Goal: Download file/media

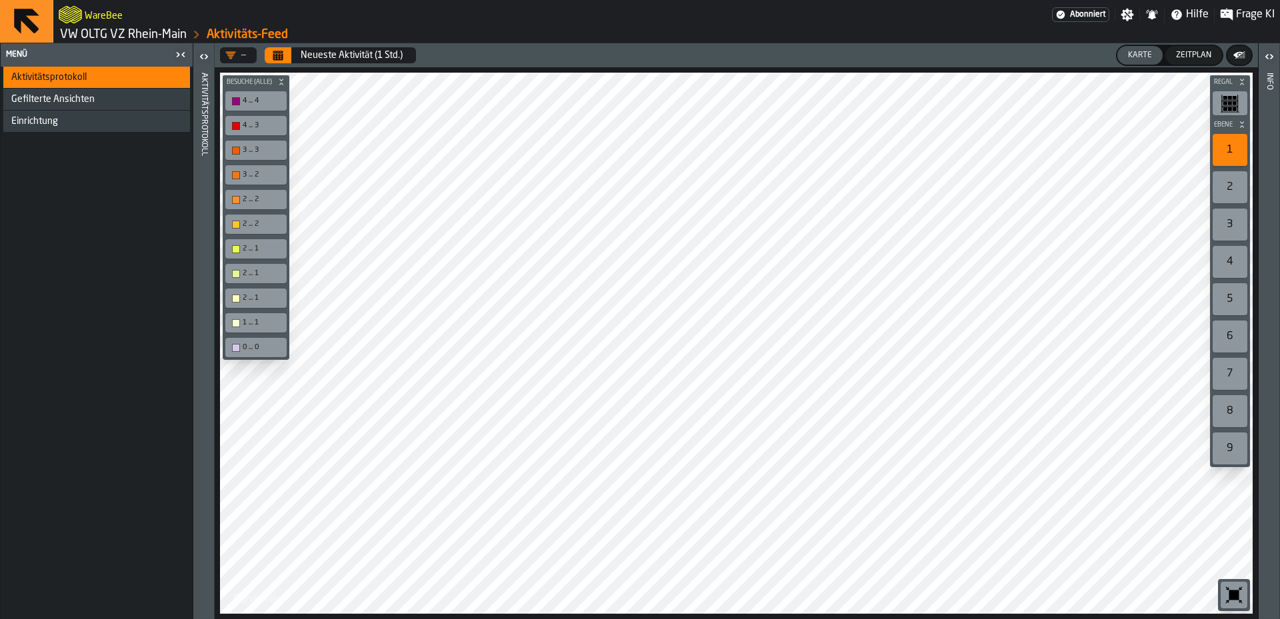
click at [119, 31] on link "VW OLTG VZ Rhein-Main" at bounding box center [123, 34] width 127 height 15
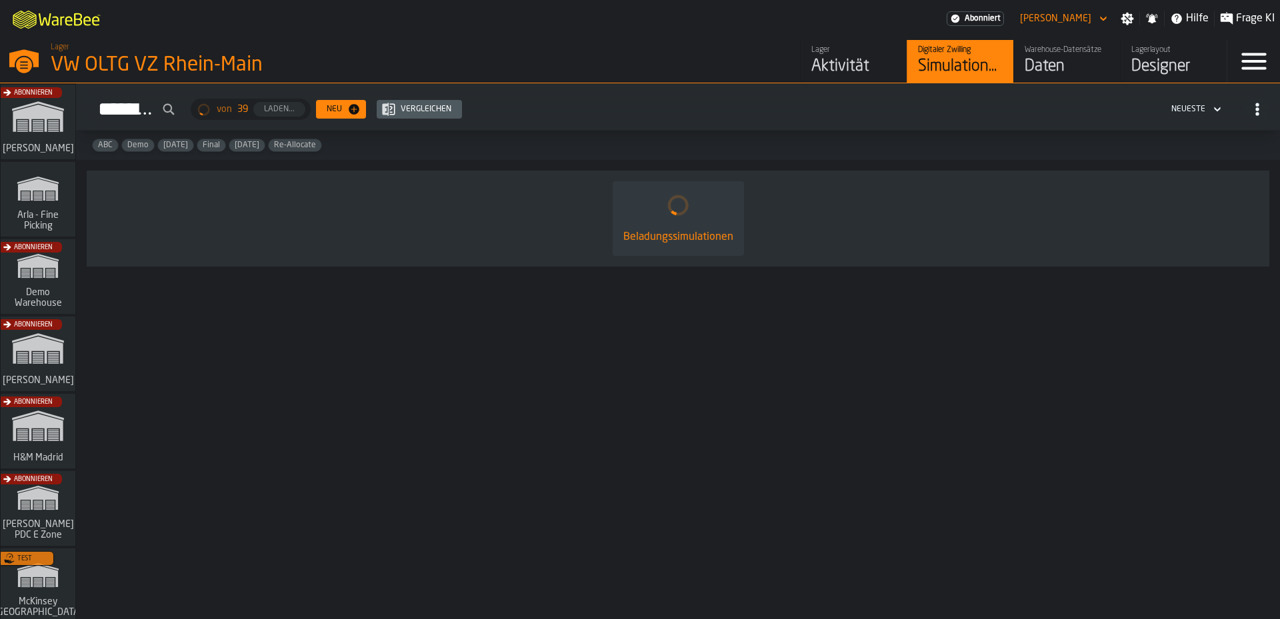
click at [1058, 68] on div "Daten" at bounding box center [1066, 66] width 85 height 21
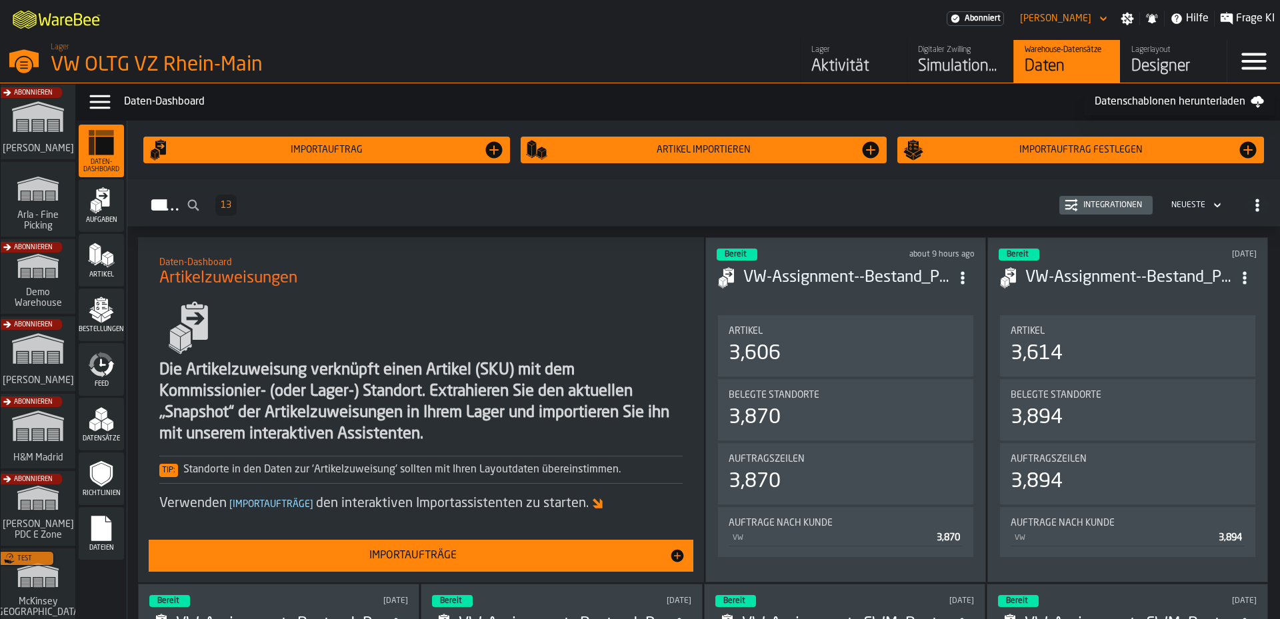
click at [111, 529] on icon "menu Dateien" at bounding box center [101, 528] width 20 height 25
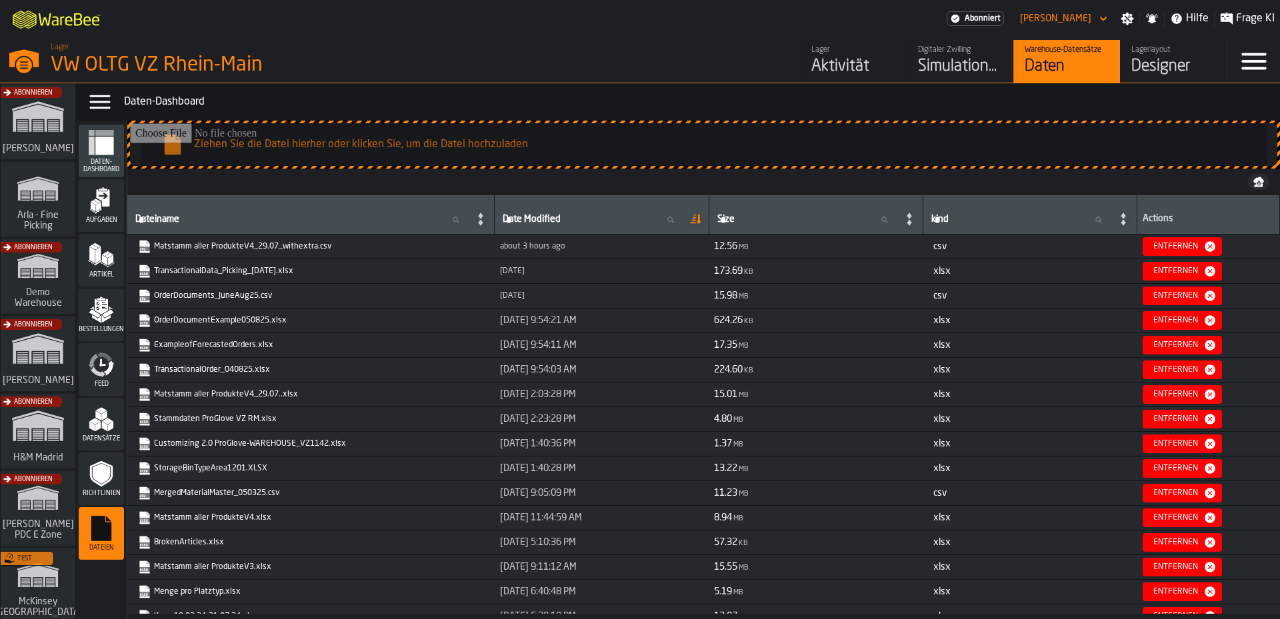
click at [253, 246] on link "Matstamm aller ProdukteV4_29.07_withextra.csv" at bounding box center [309, 246] width 343 height 13
